Goal: Task Accomplishment & Management: Use online tool/utility

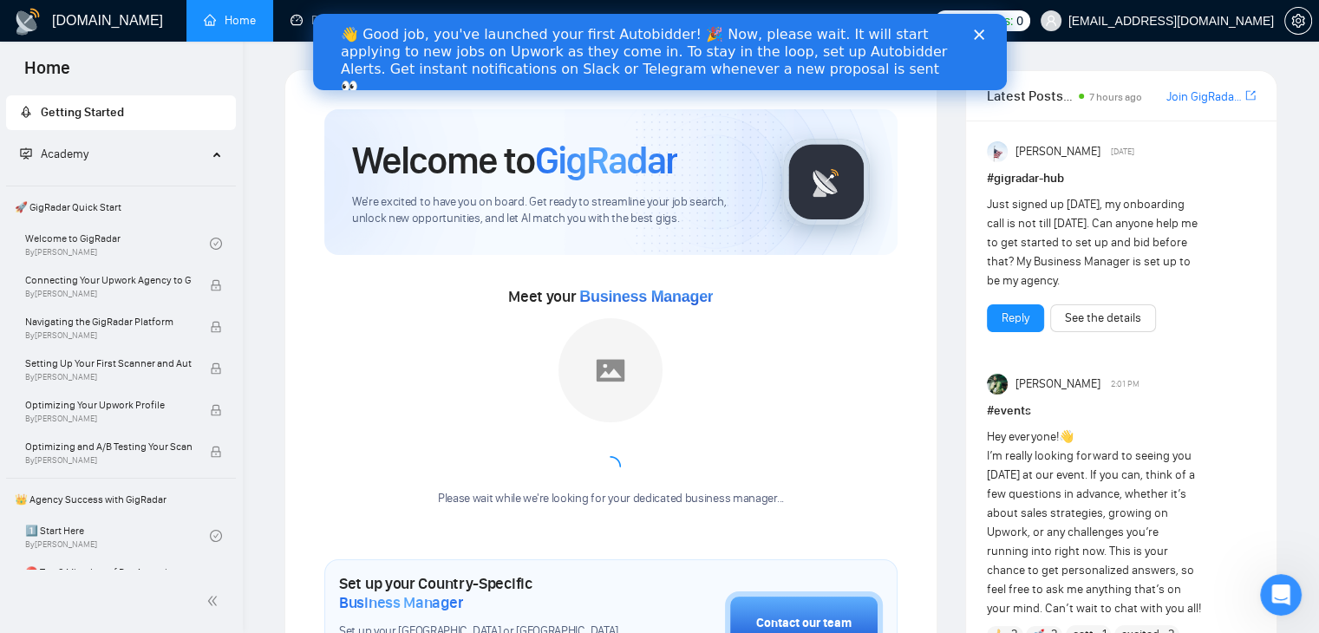
click at [245, 13] on link "Home" at bounding box center [230, 20] width 52 height 15
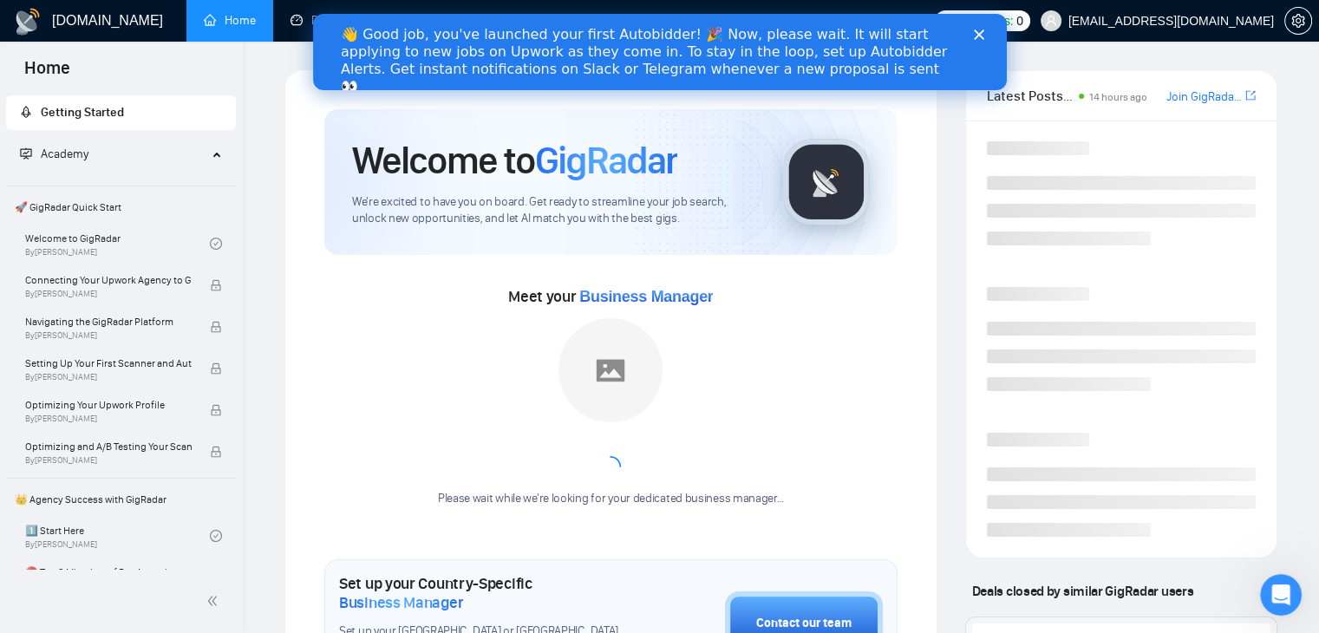
click at [83, 147] on span "Academy" at bounding box center [65, 154] width 48 height 15
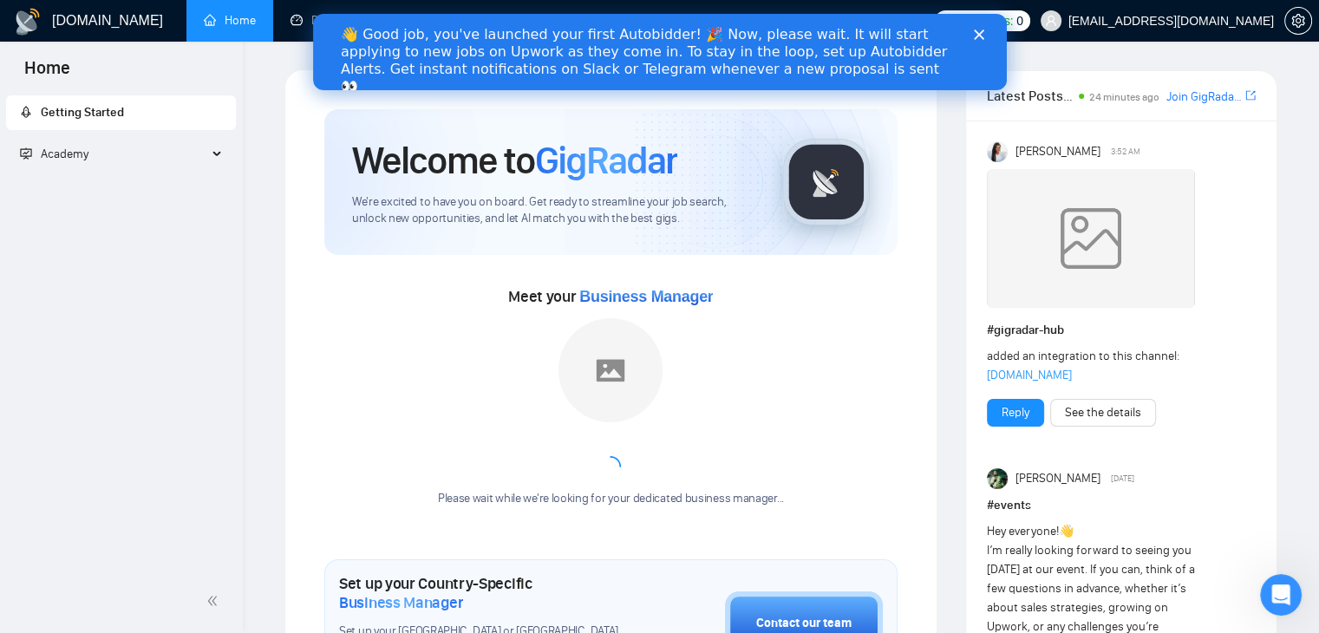
click at [95, 19] on h1 "[DOMAIN_NAME]" at bounding box center [107, 21] width 111 height 42
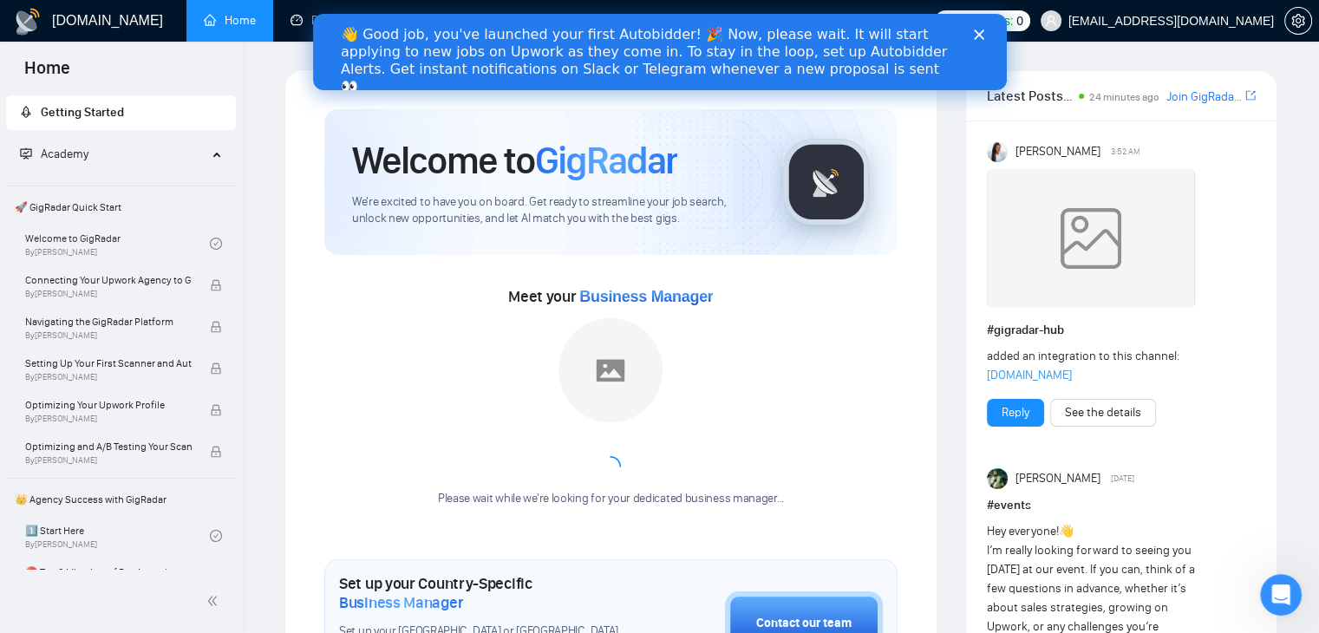
click at [860, 383] on div "Meet your Business Manager Please wait while we're looking for your dedicated b…" at bounding box center [610, 404] width 573 height 242
click at [979, 39] on icon "Close" at bounding box center [978, 34] width 10 height 10
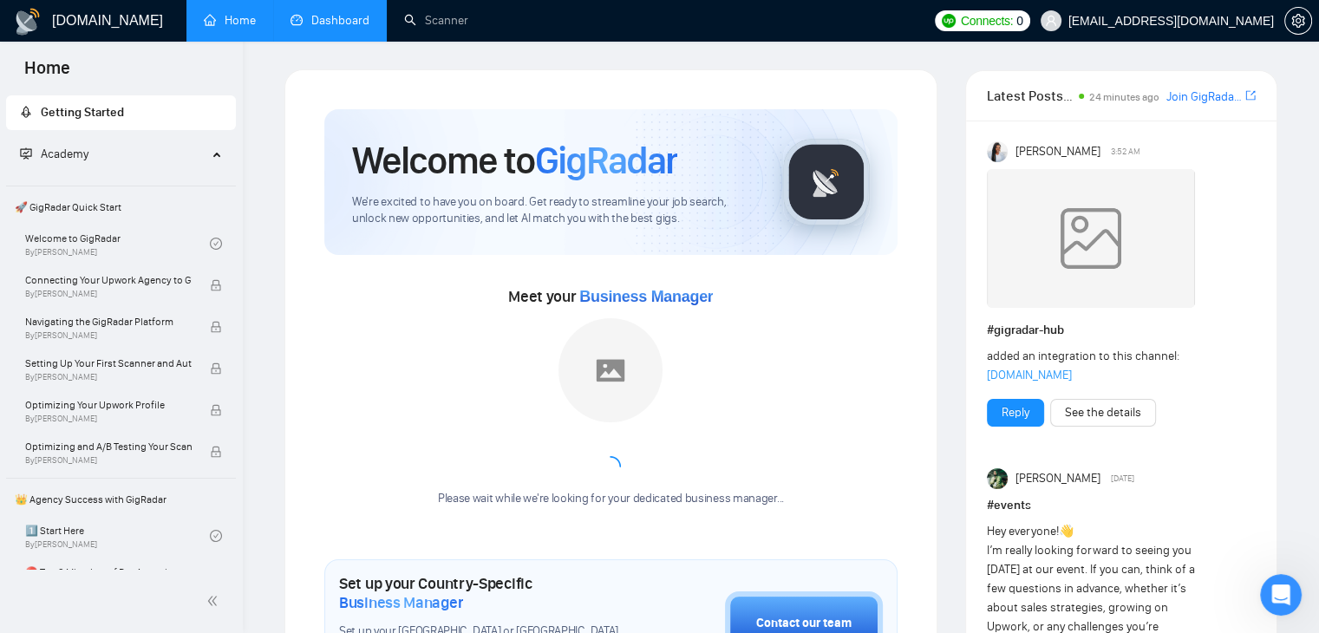
click at [349, 22] on link "Dashboard" at bounding box center [329, 20] width 79 height 15
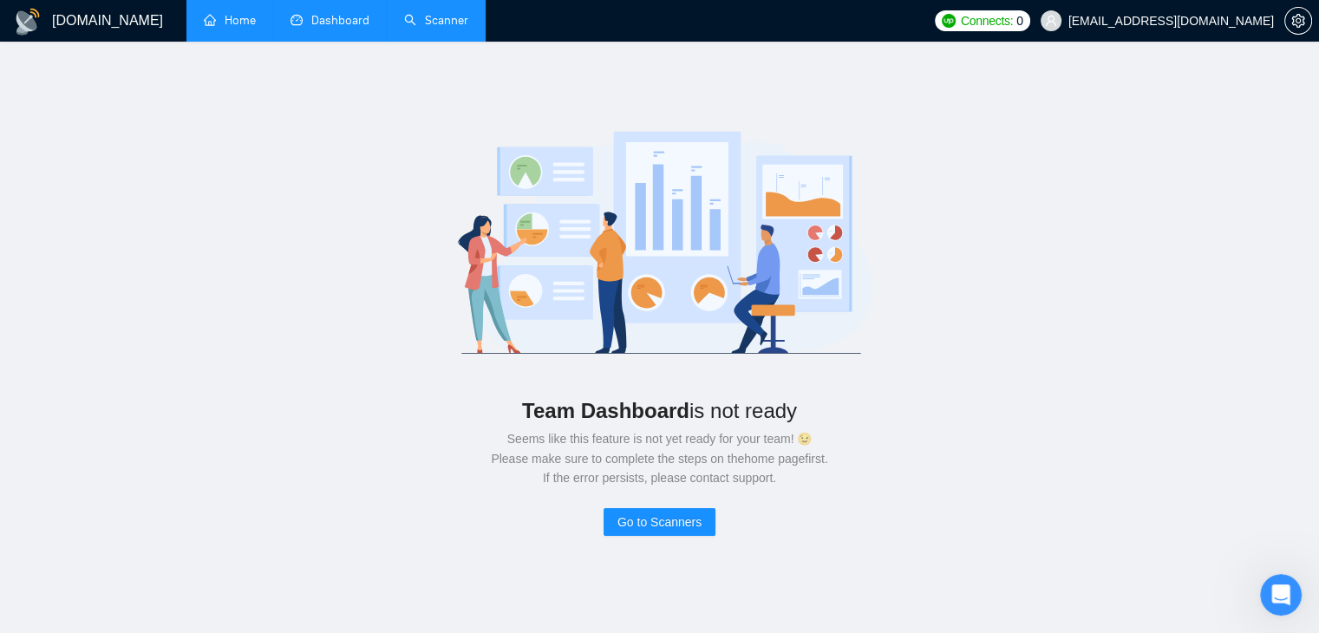
click at [435, 22] on link "Scanner" at bounding box center [436, 20] width 64 height 15
